Goal: Find specific page/section: Find specific page/section

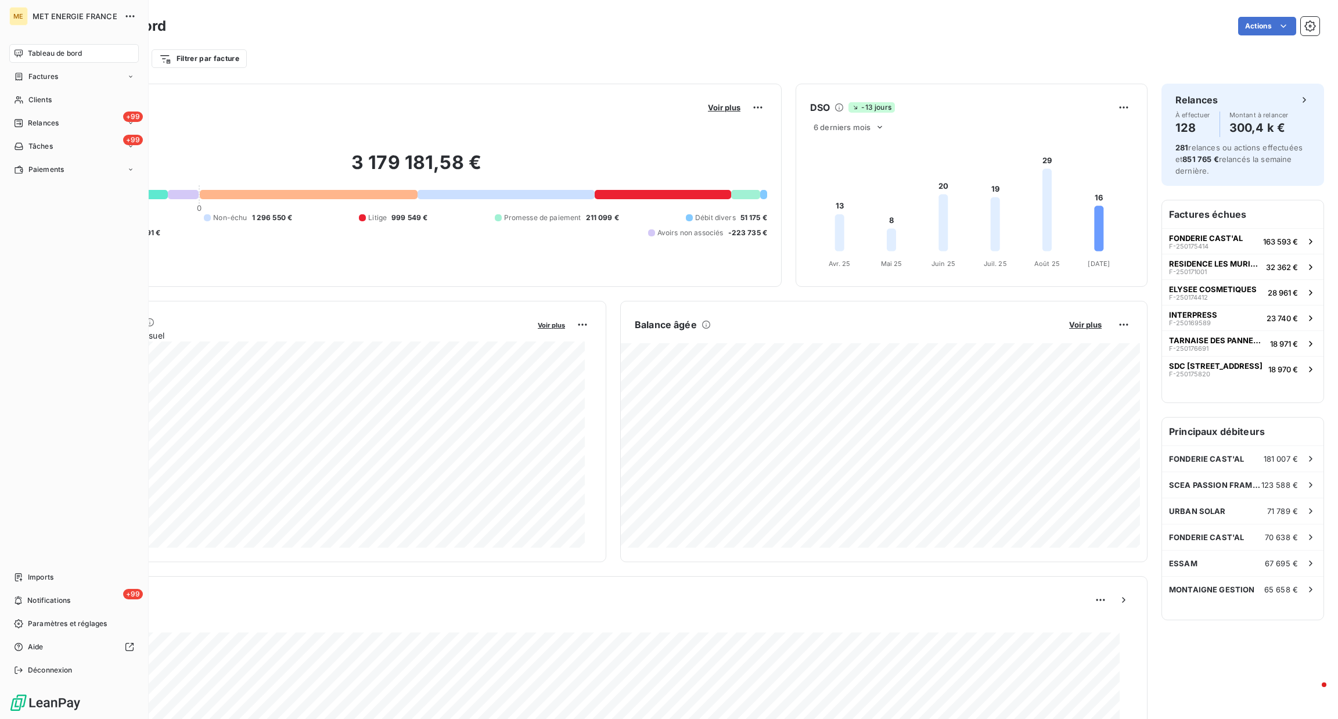
click at [0, 33] on div "ME MET ENERGIE FRANCE Tableau de bord Factures Clients +99 Relances +99 Tâches …" at bounding box center [74, 359] width 149 height 719
click at [33, 106] on div "Clients" at bounding box center [74, 100] width 130 height 19
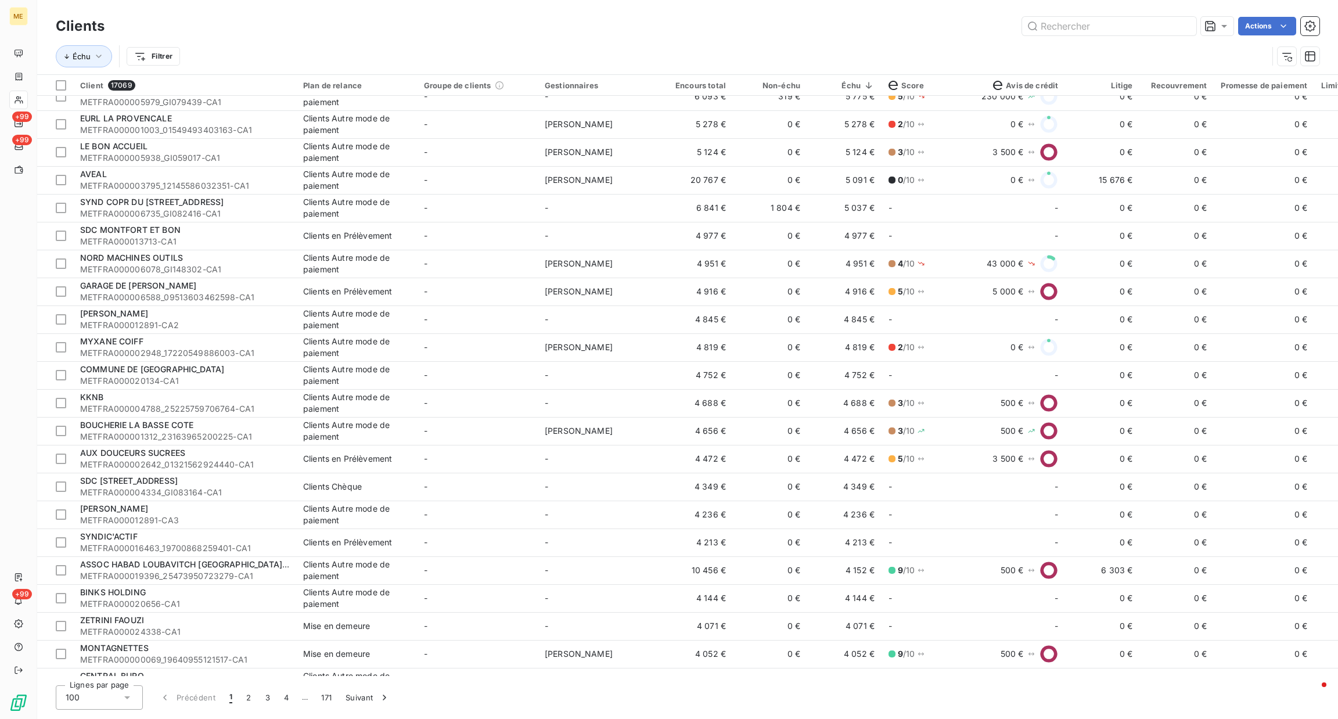
scroll to position [1913, 0]
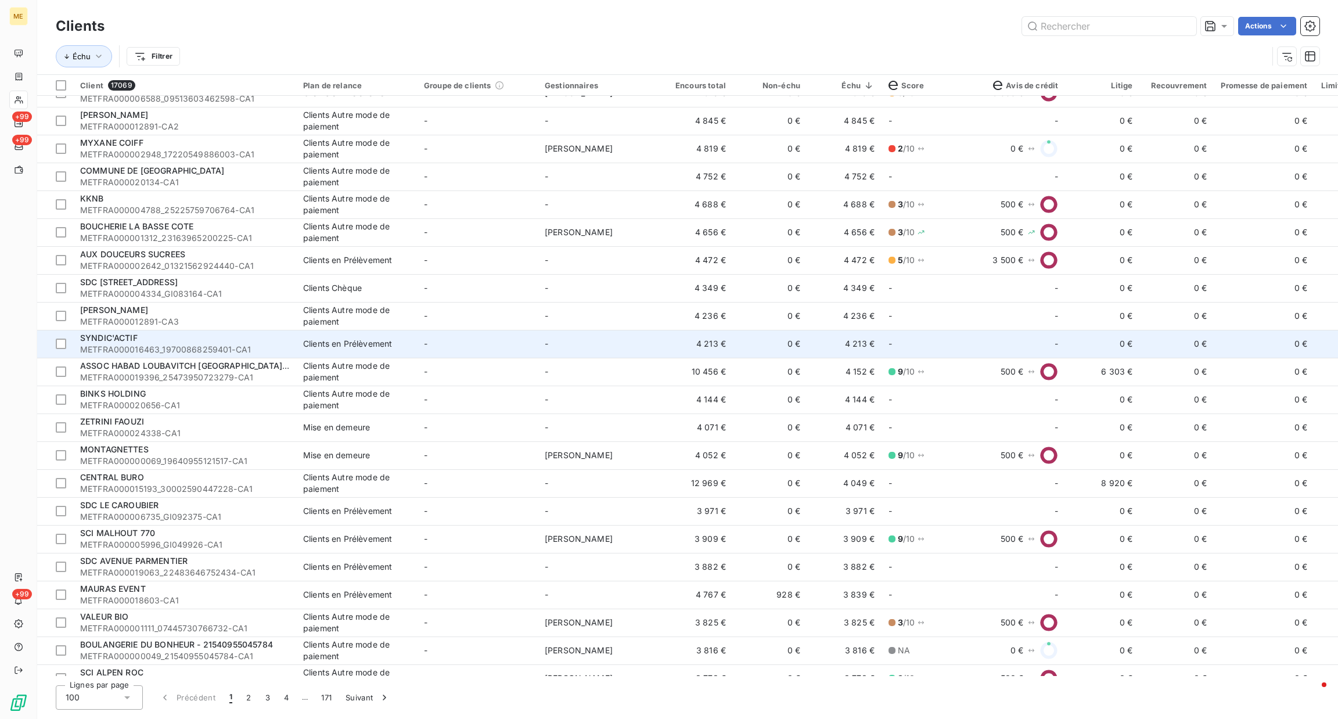
click at [476, 335] on td "-" at bounding box center [477, 344] width 121 height 28
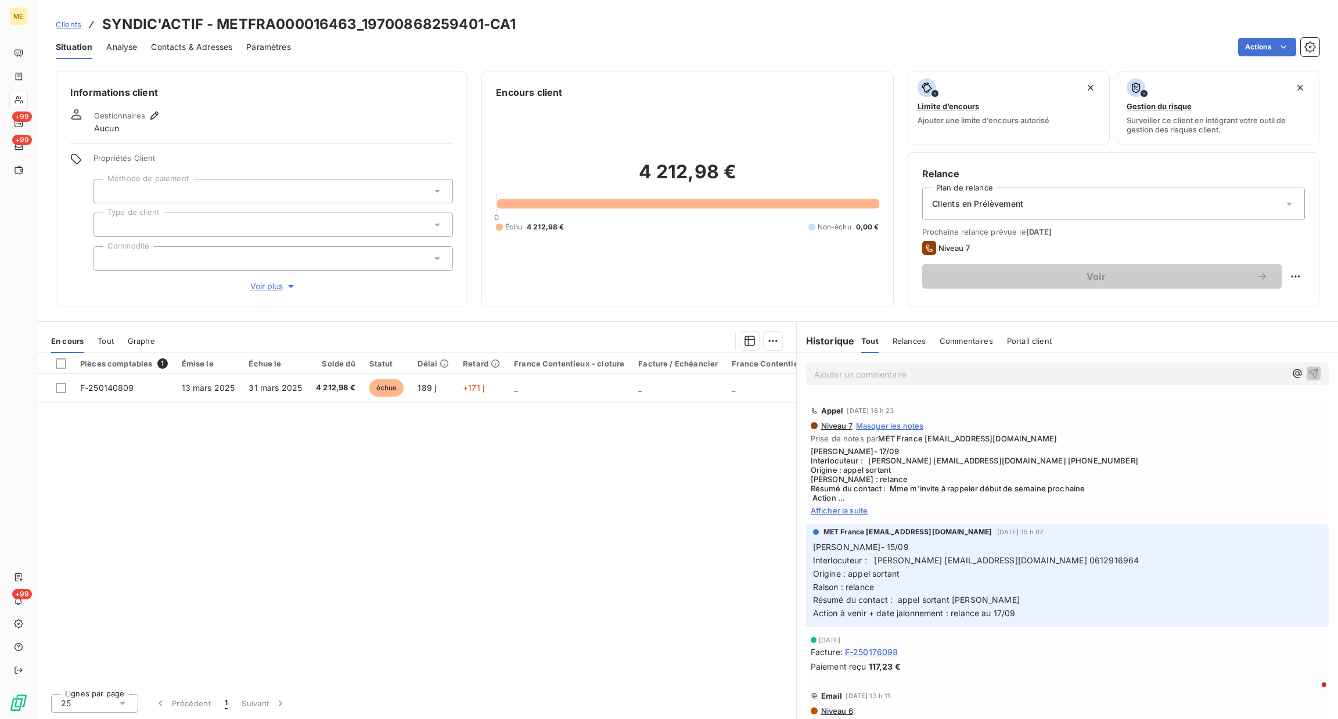
click at [838, 514] on span "Afficher la suite" at bounding box center [1067, 510] width 513 height 9
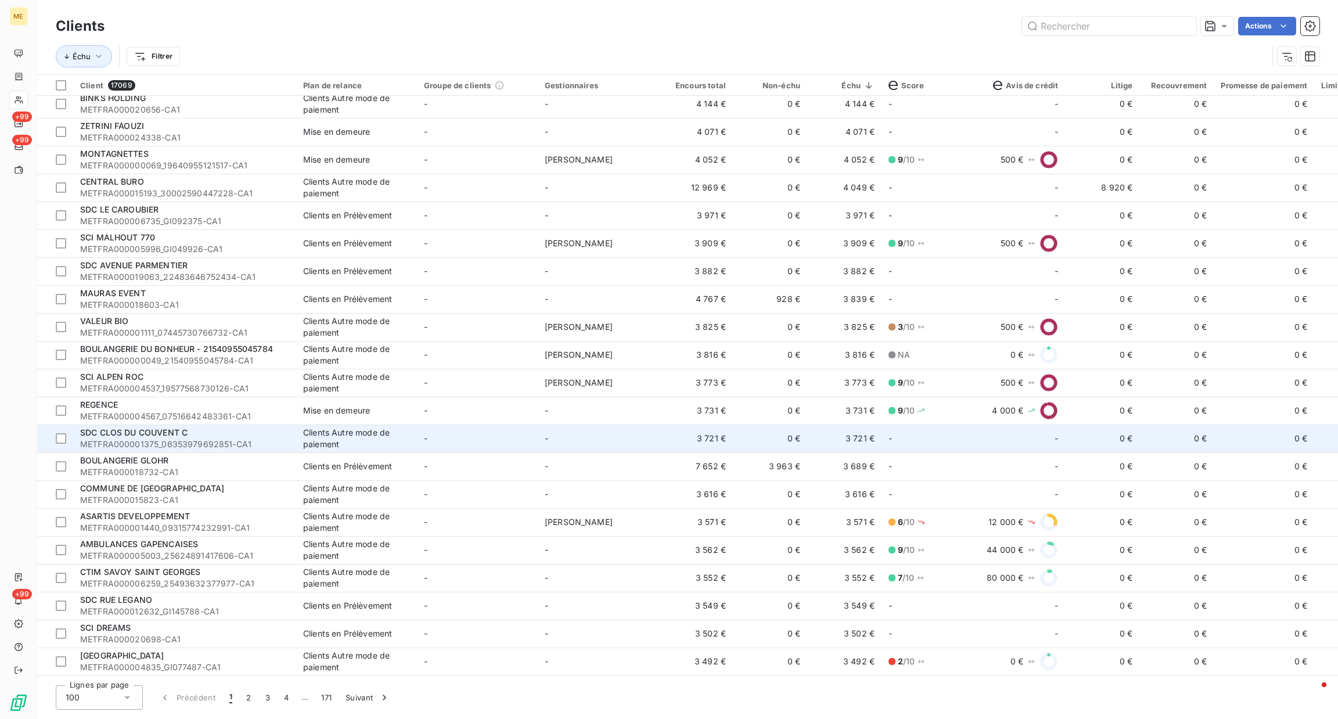
scroll to position [2212, 0]
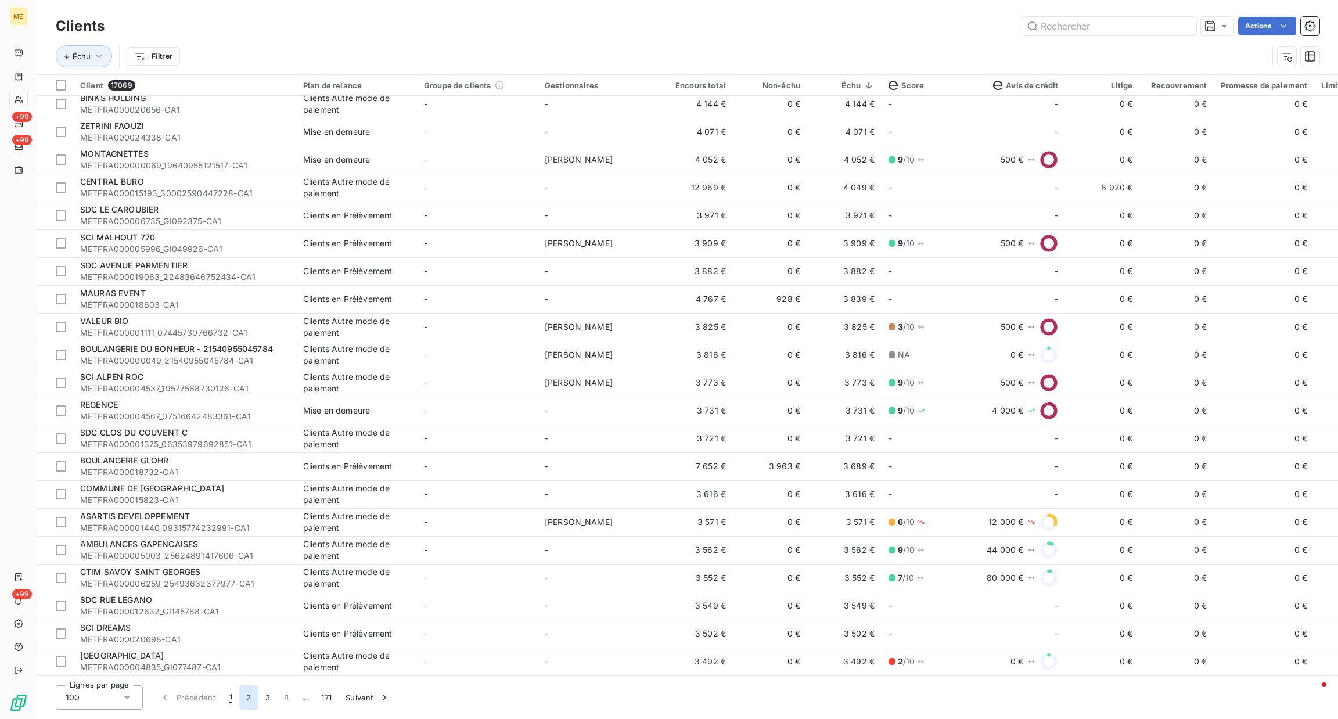
click at [247, 700] on button "2" at bounding box center [248, 697] width 19 height 24
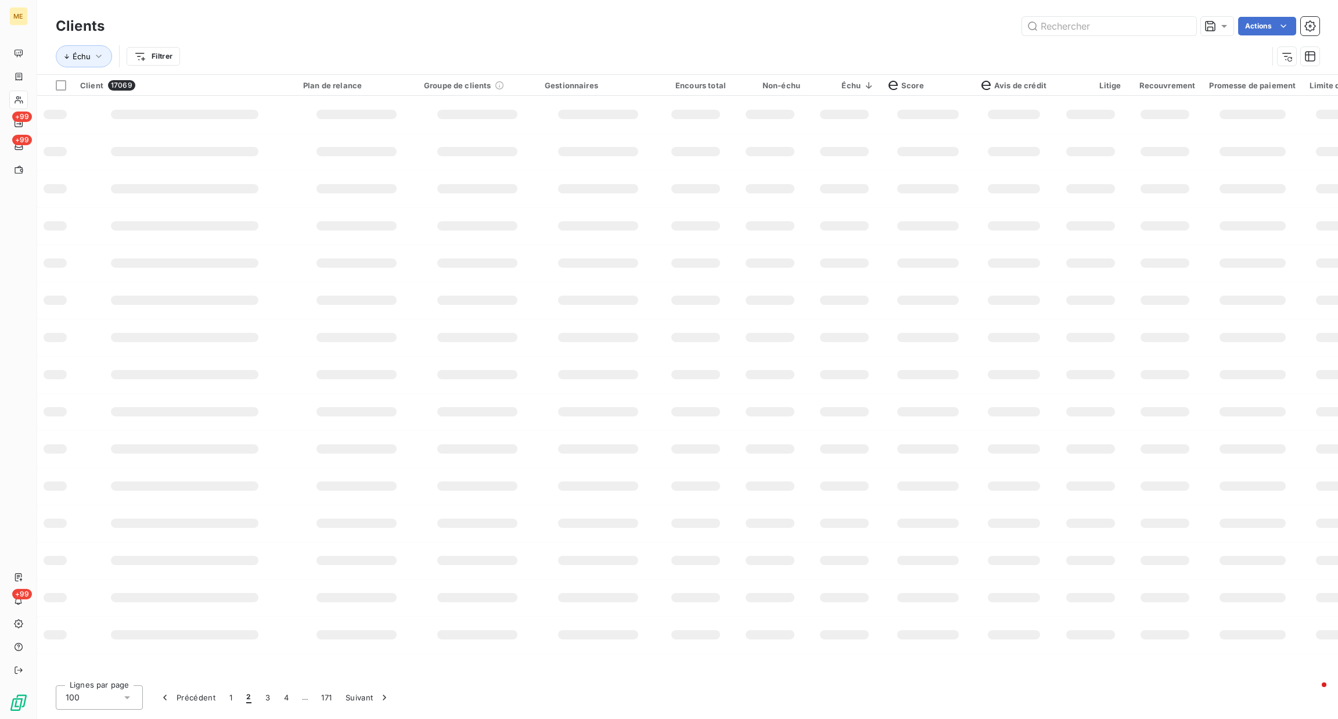
scroll to position [0, 0]
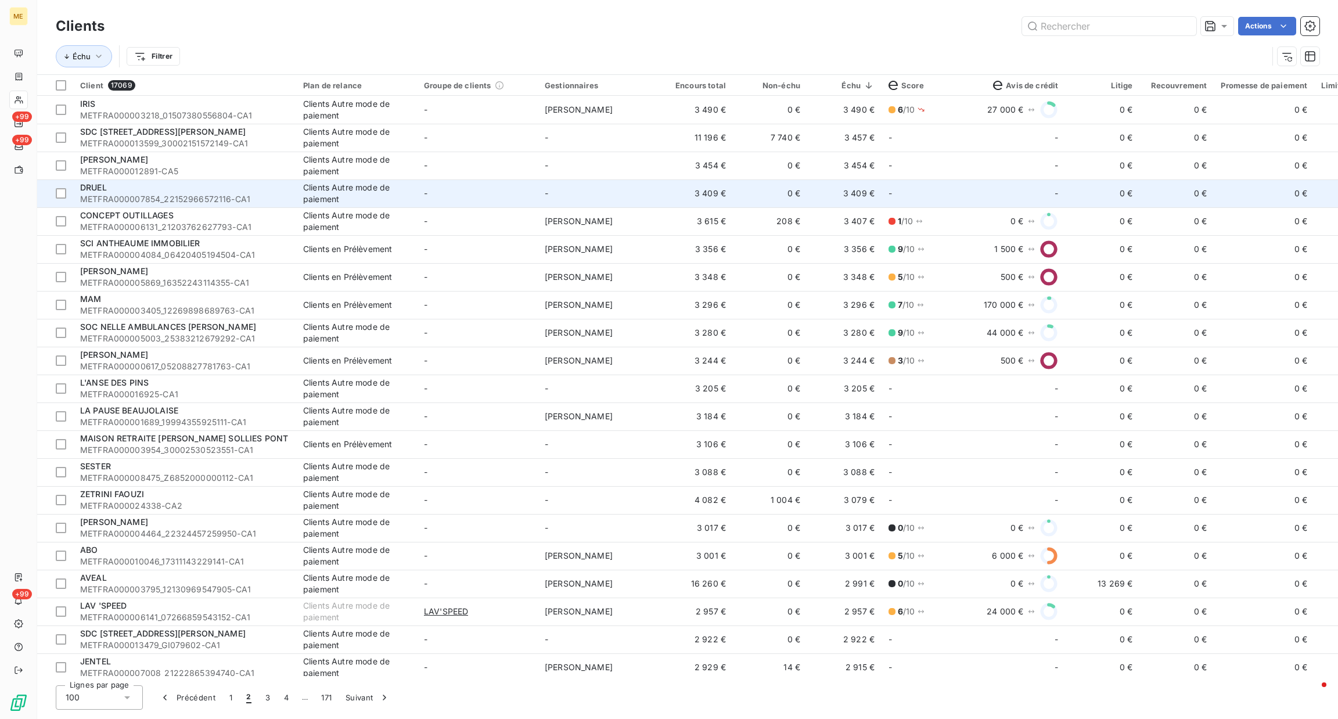
click at [199, 184] on div "DRUEL" at bounding box center [184, 188] width 209 height 12
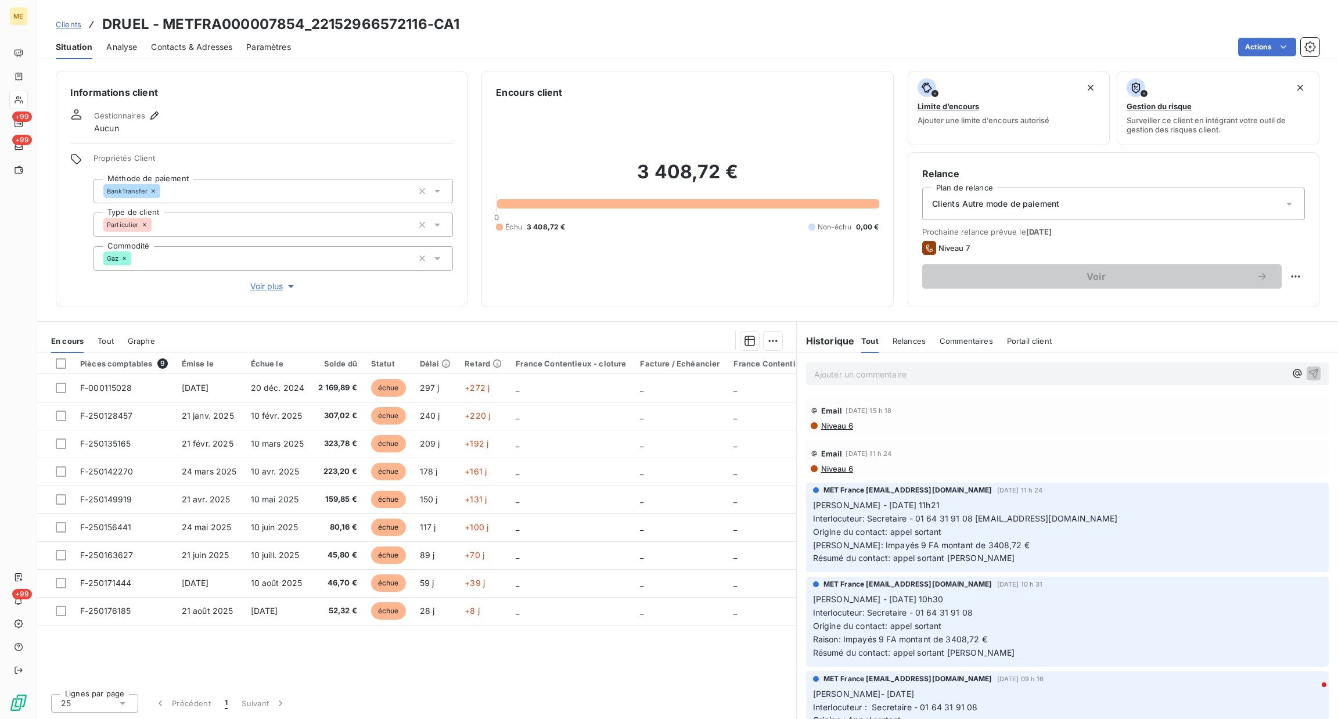
click at [267, 290] on span "Voir plus" at bounding box center [273, 287] width 46 height 12
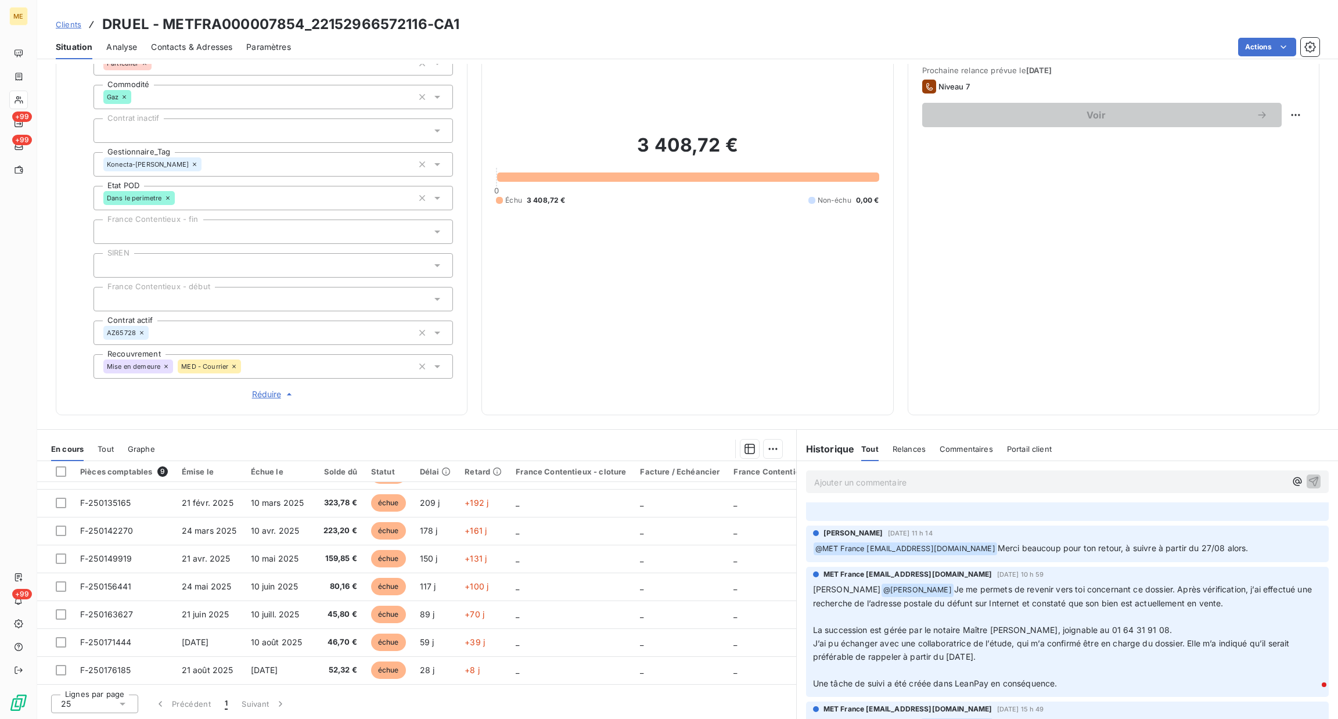
scroll to position [400, 0]
click at [914, 498] on div "Ajouter un commentaire ﻿" at bounding box center [1067, 481] width 541 height 41
click at [890, 486] on p "Ajouter un commentaire ﻿" at bounding box center [1050, 482] width 472 height 15
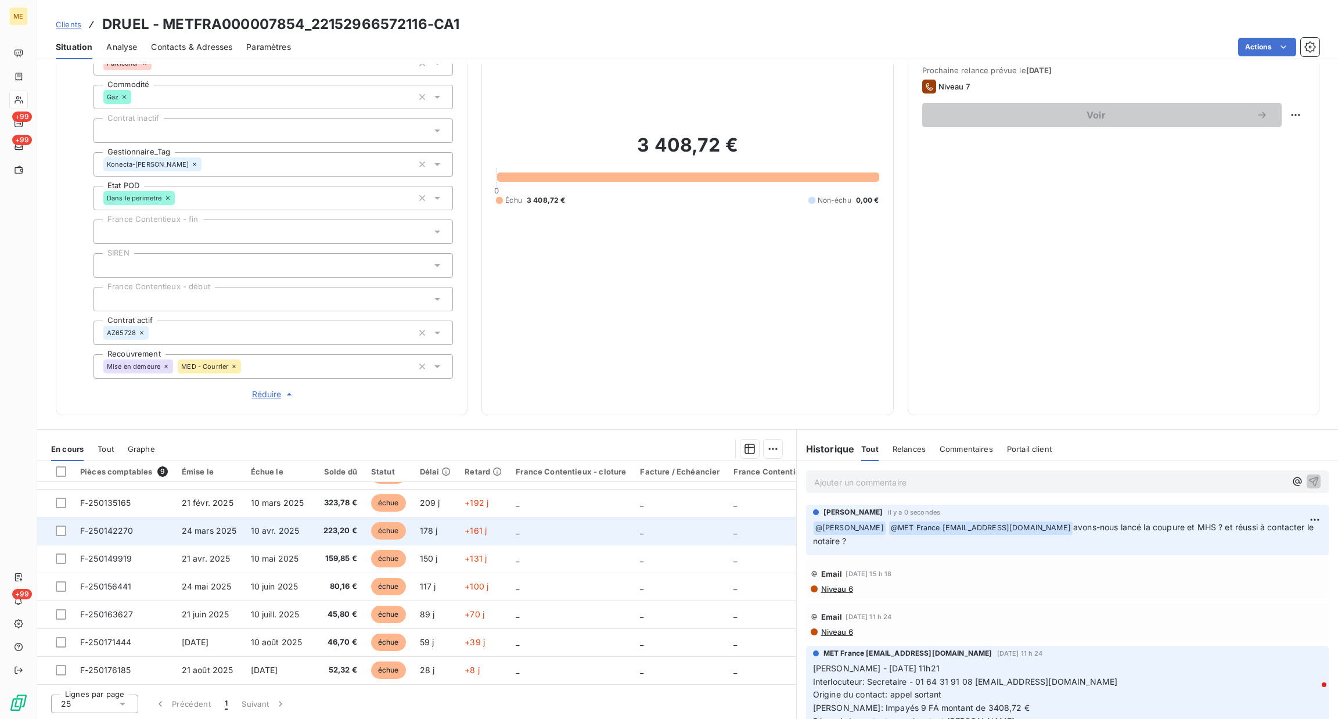
scroll to position [160, 0]
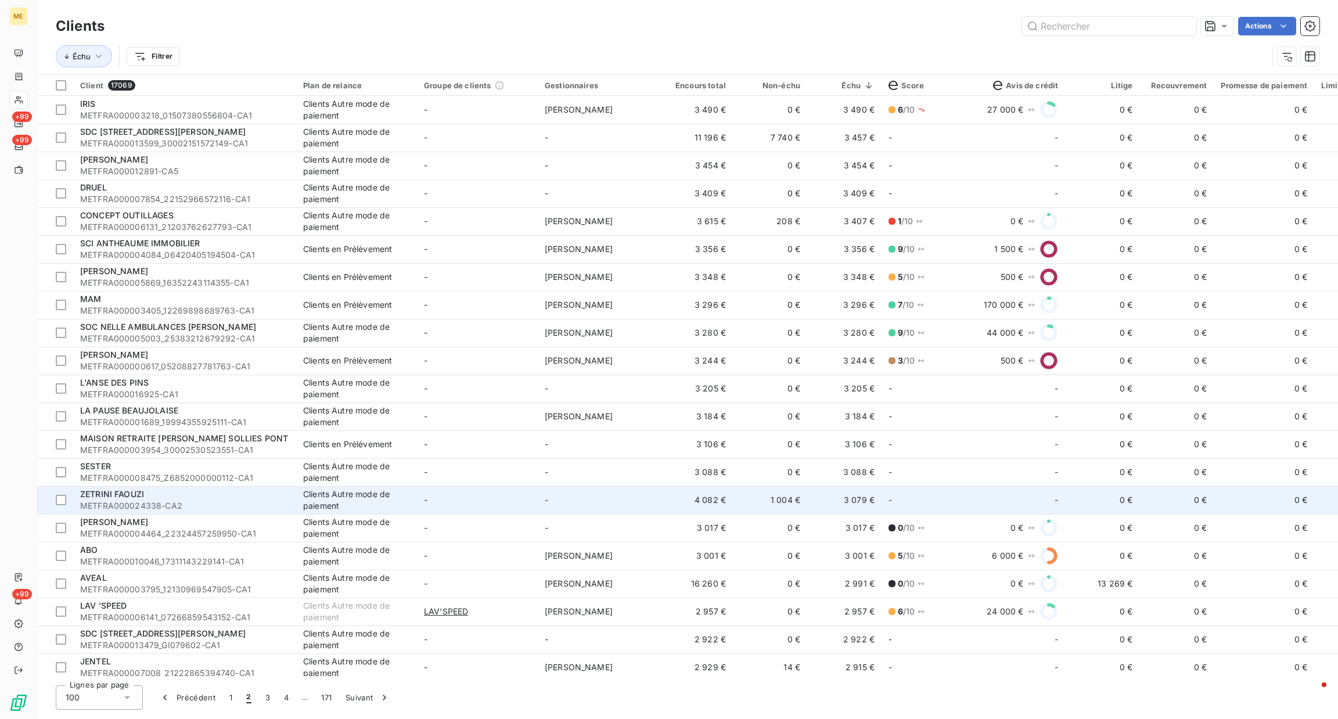
click at [606, 495] on td "-" at bounding box center [598, 500] width 121 height 28
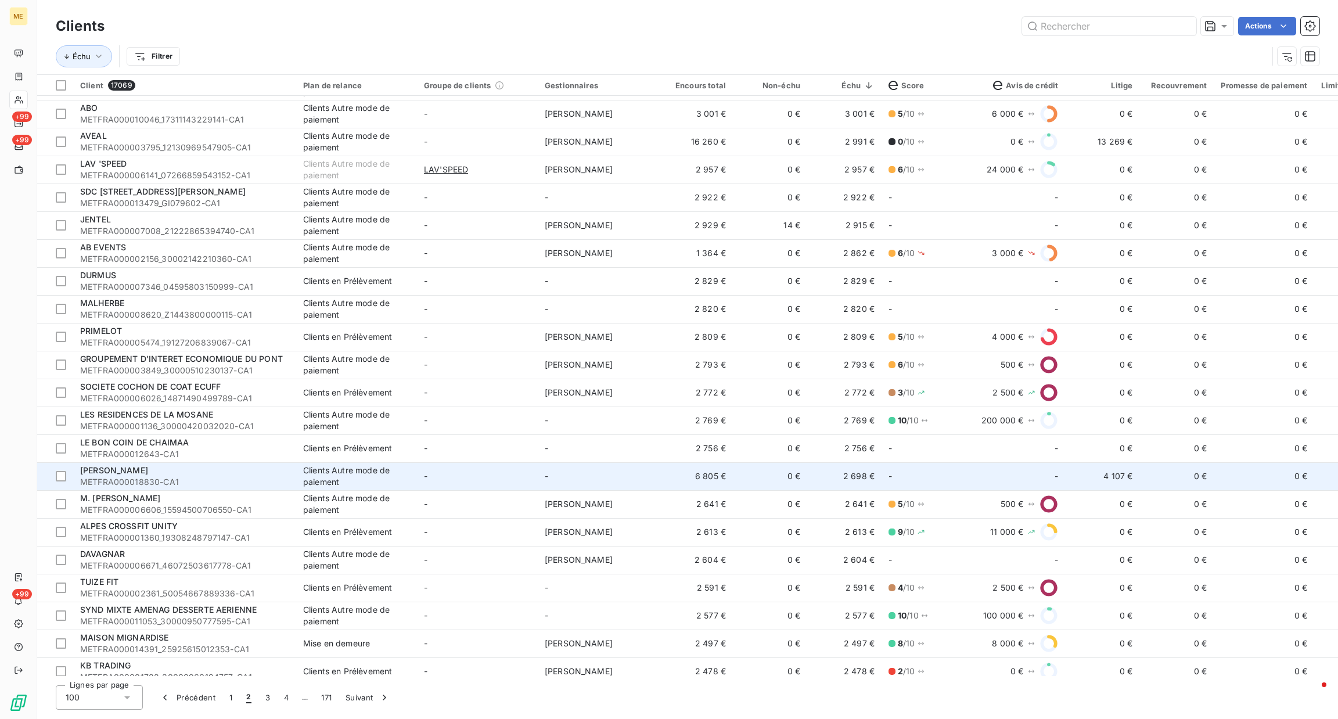
scroll to position [441, 0]
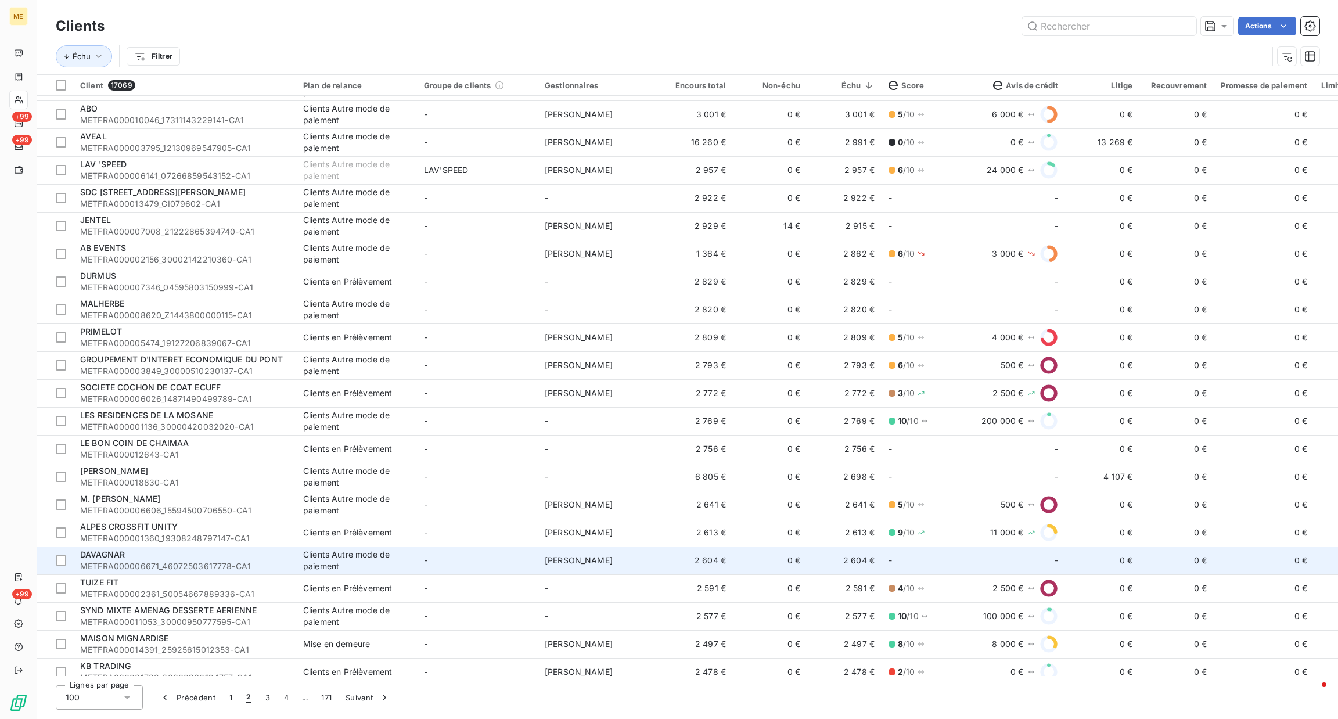
click at [545, 565] on td "[PERSON_NAME]" at bounding box center [598, 561] width 121 height 28
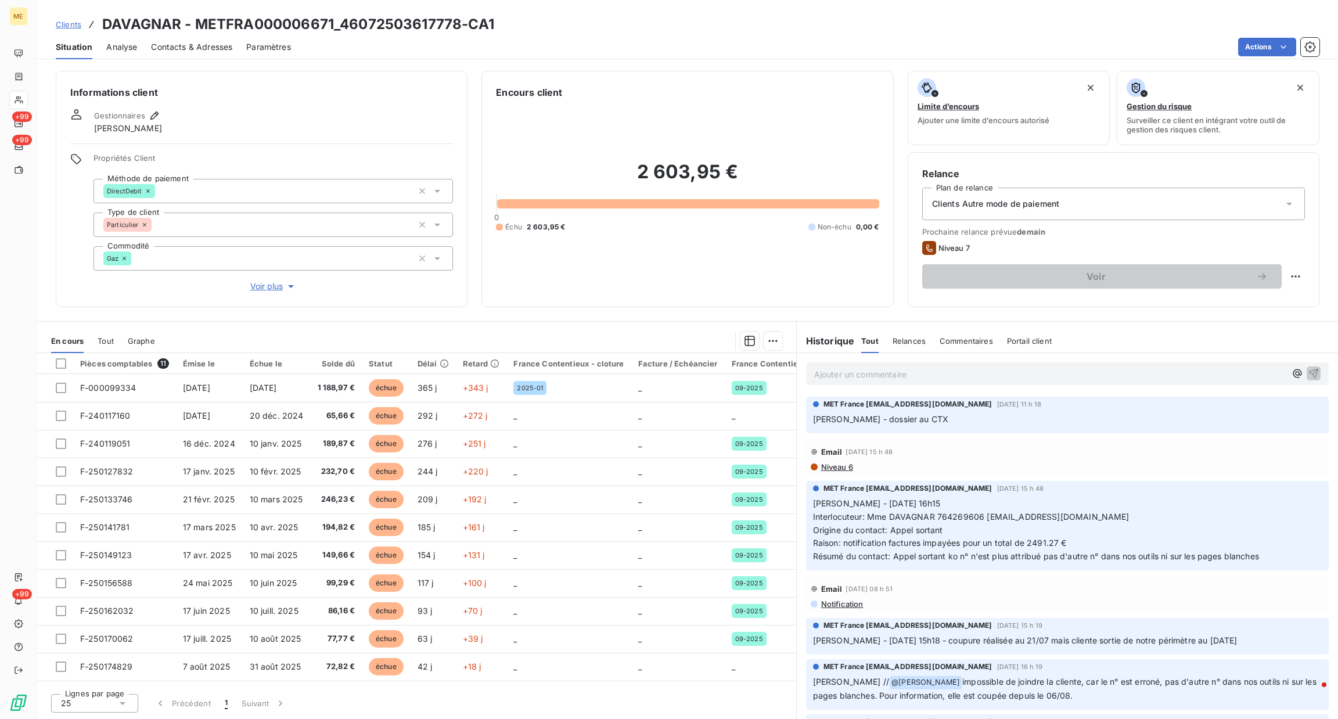
click at [276, 294] on div "Informations client Gestionnaires [PERSON_NAME] Propriétés Client Méthode de pa…" at bounding box center [262, 189] width 412 height 236
click at [273, 291] on span "Voir plus" at bounding box center [273, 287] width 46 height 12
